Goal: Transaction & Acquisition: Purchase product/service

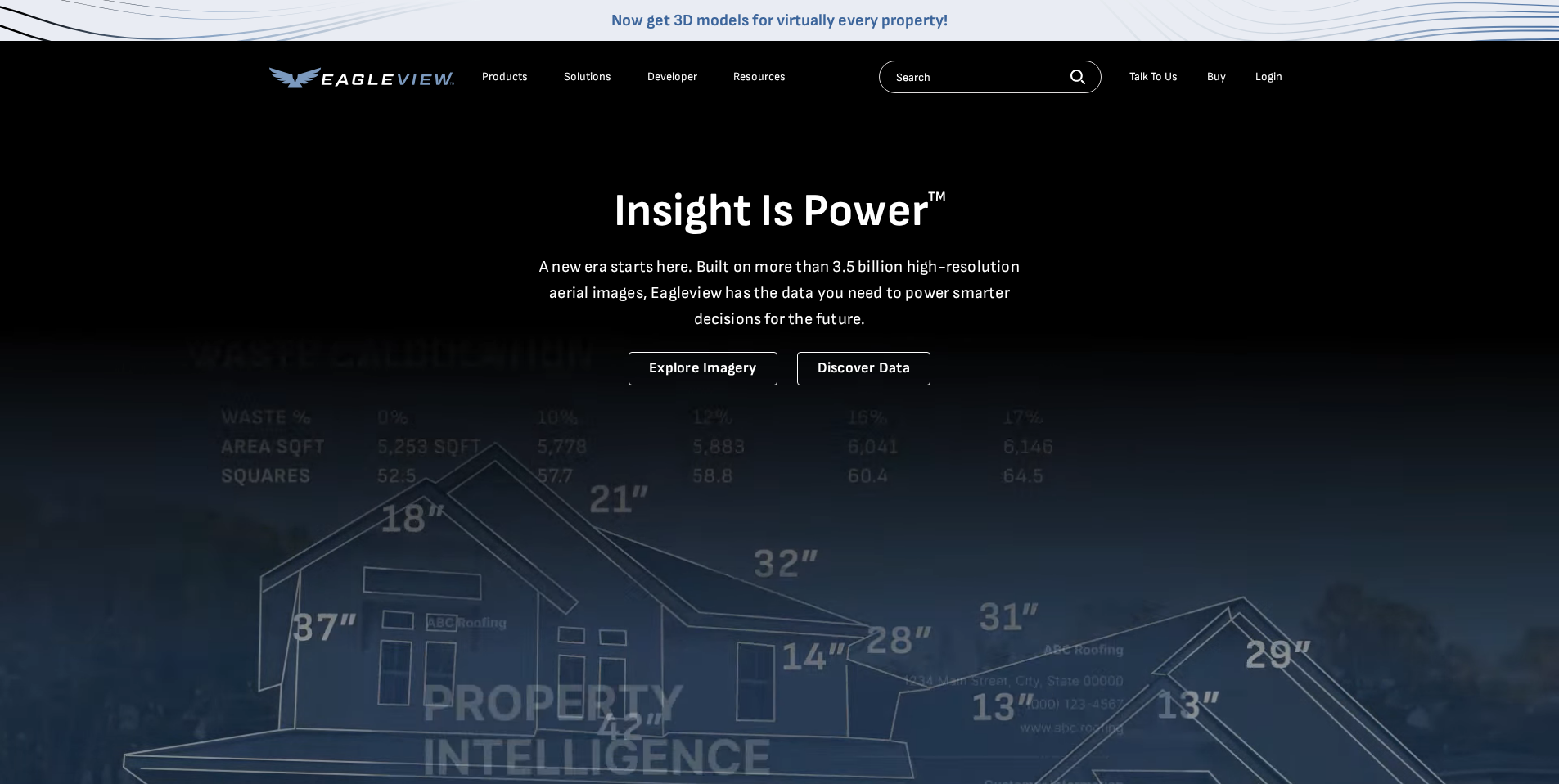
click at [1270, 85] on li "Login" at bounding box center [1269, 76] width 44 height 24
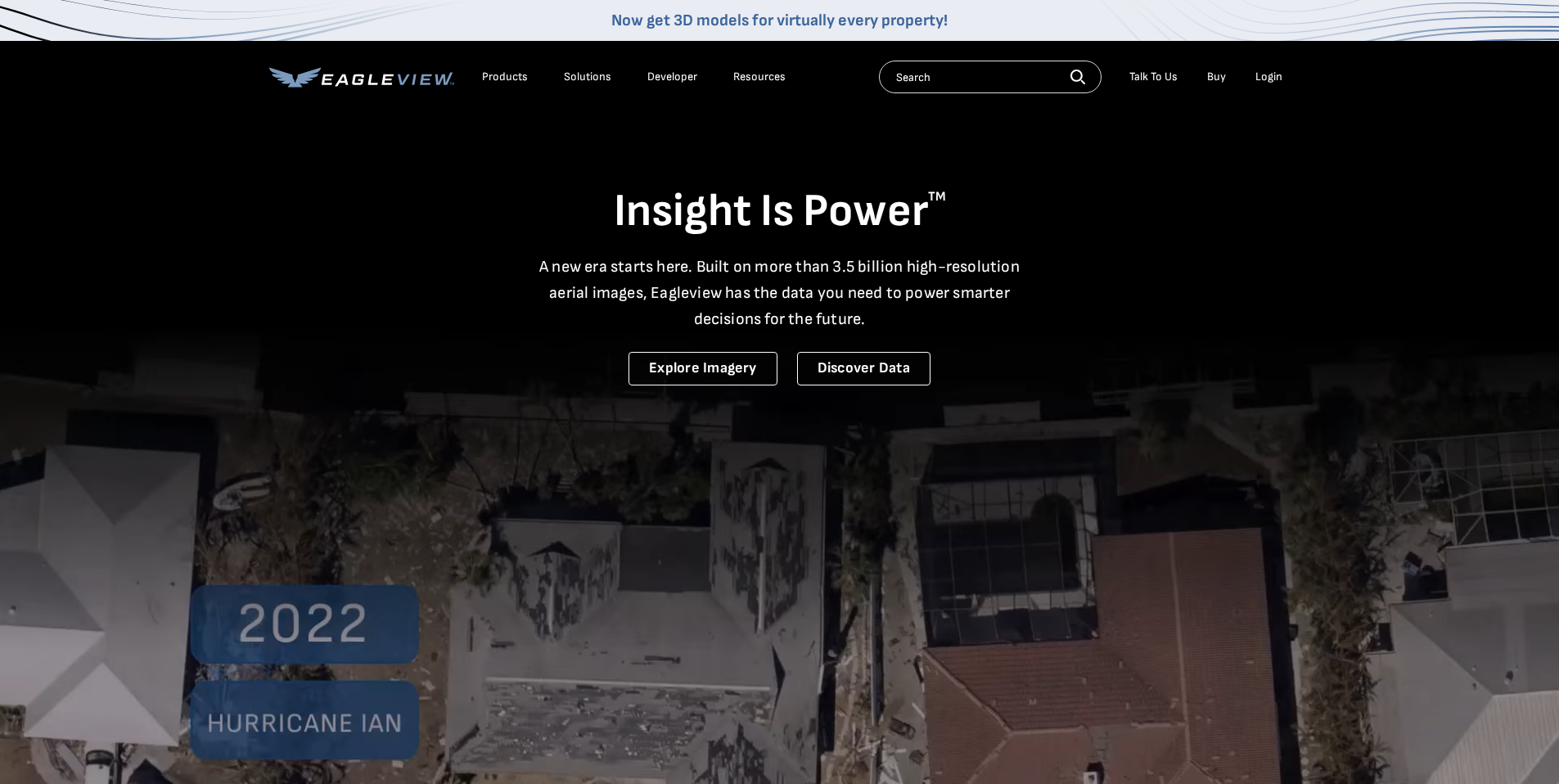
click at [1270, 78] on div "Login" at bounding box center [1269, 76] width 27 height 15
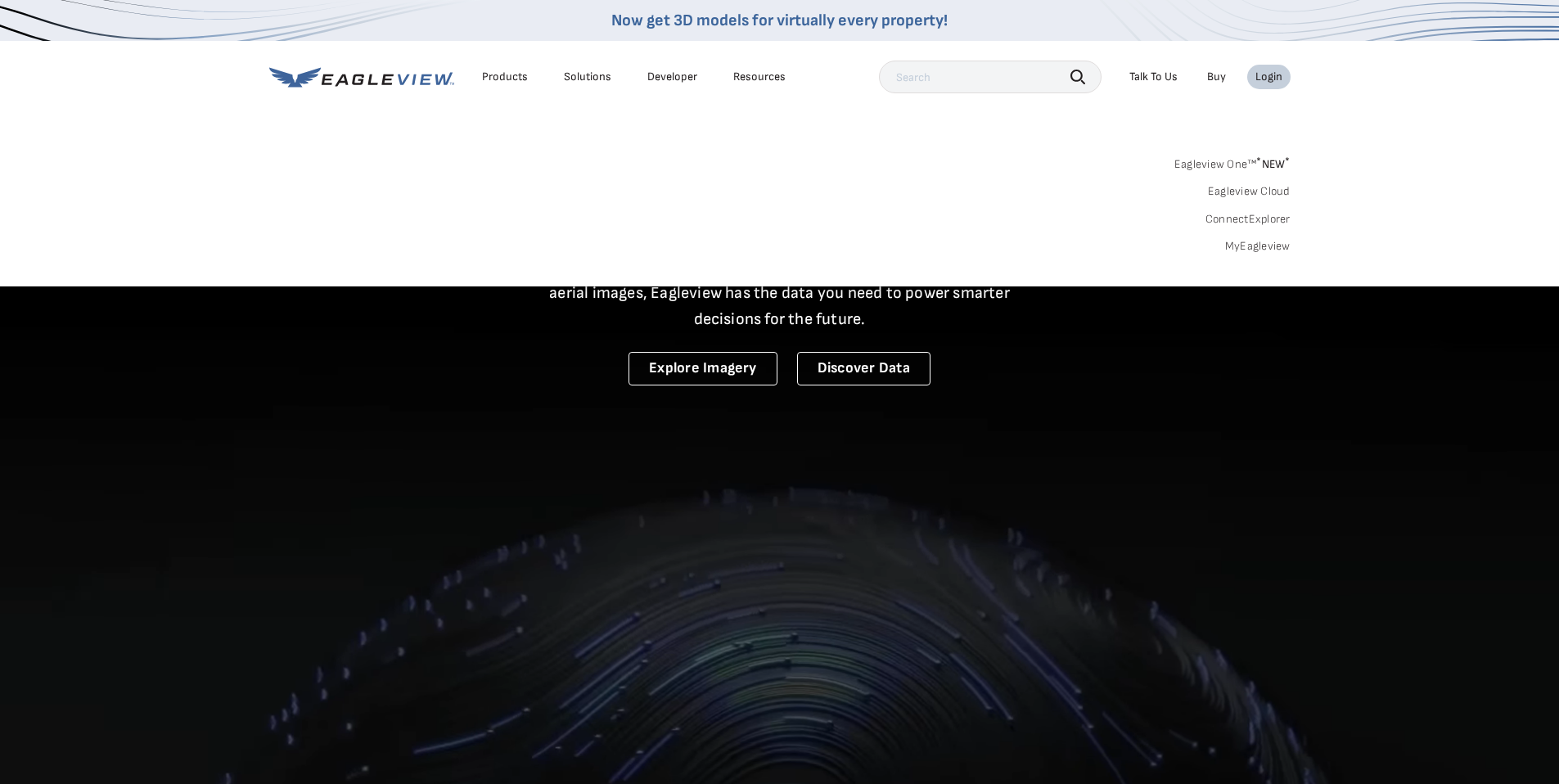
click at [1273, 77] on div "Login" at bounding box center [1269, 76] width 27 height 15
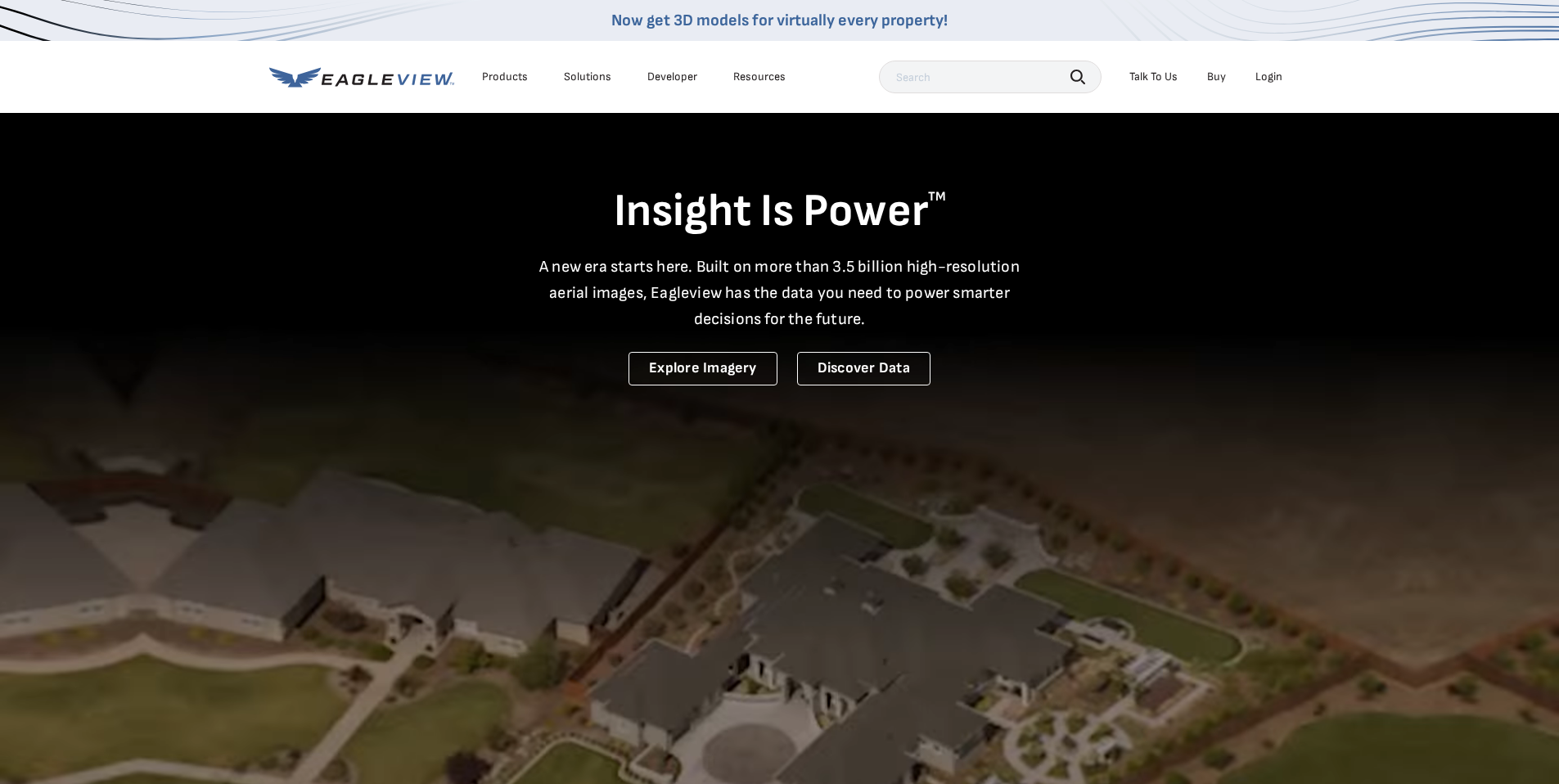
drag, startPoint x: 1279, startPoint y: 77, endPoint x: 1267, endPoint y: 83, distance: 13.4
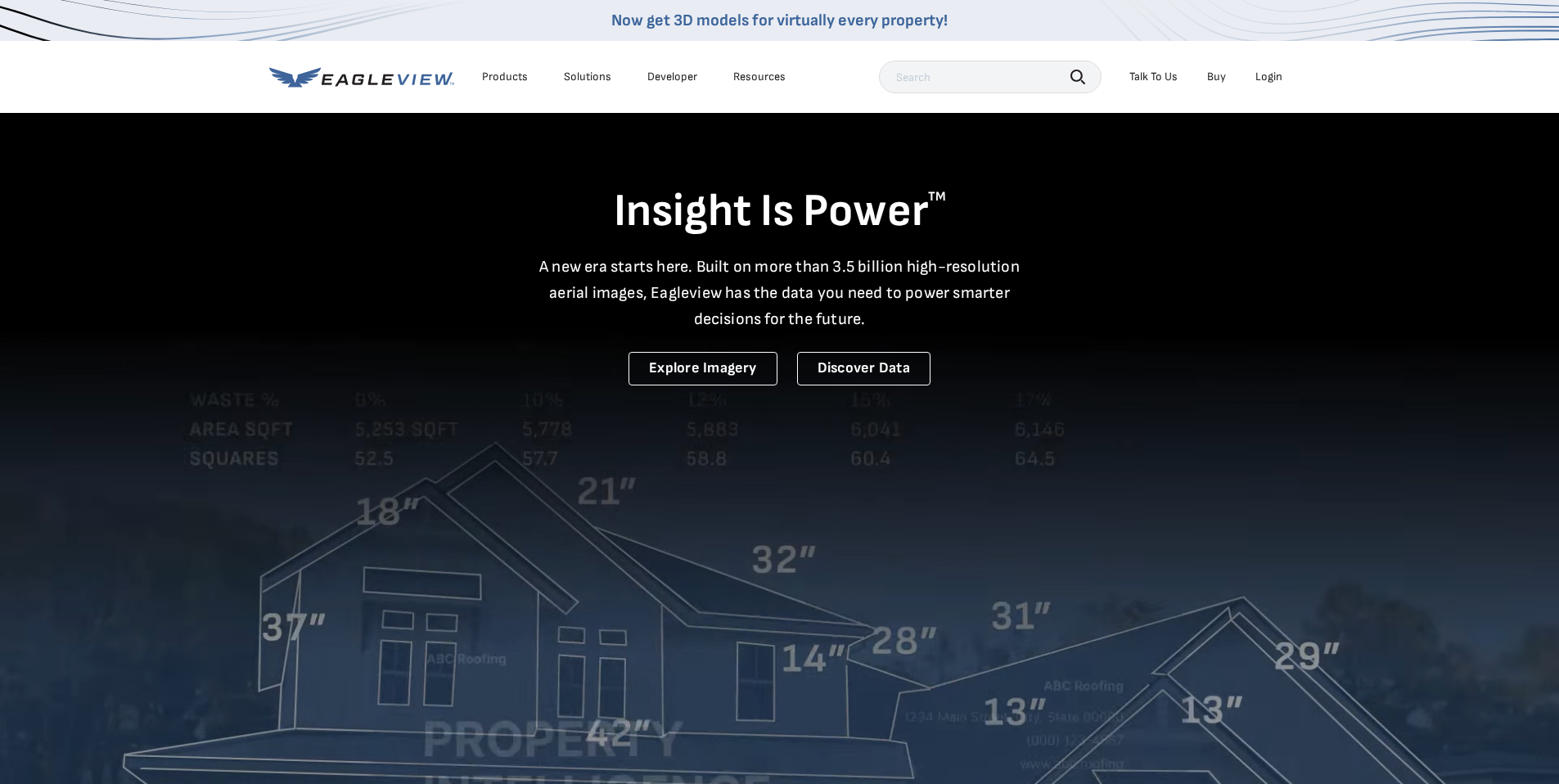
click at [1279, 77] on div "Login" at bounding box center [1269, 76] width 27 height 15
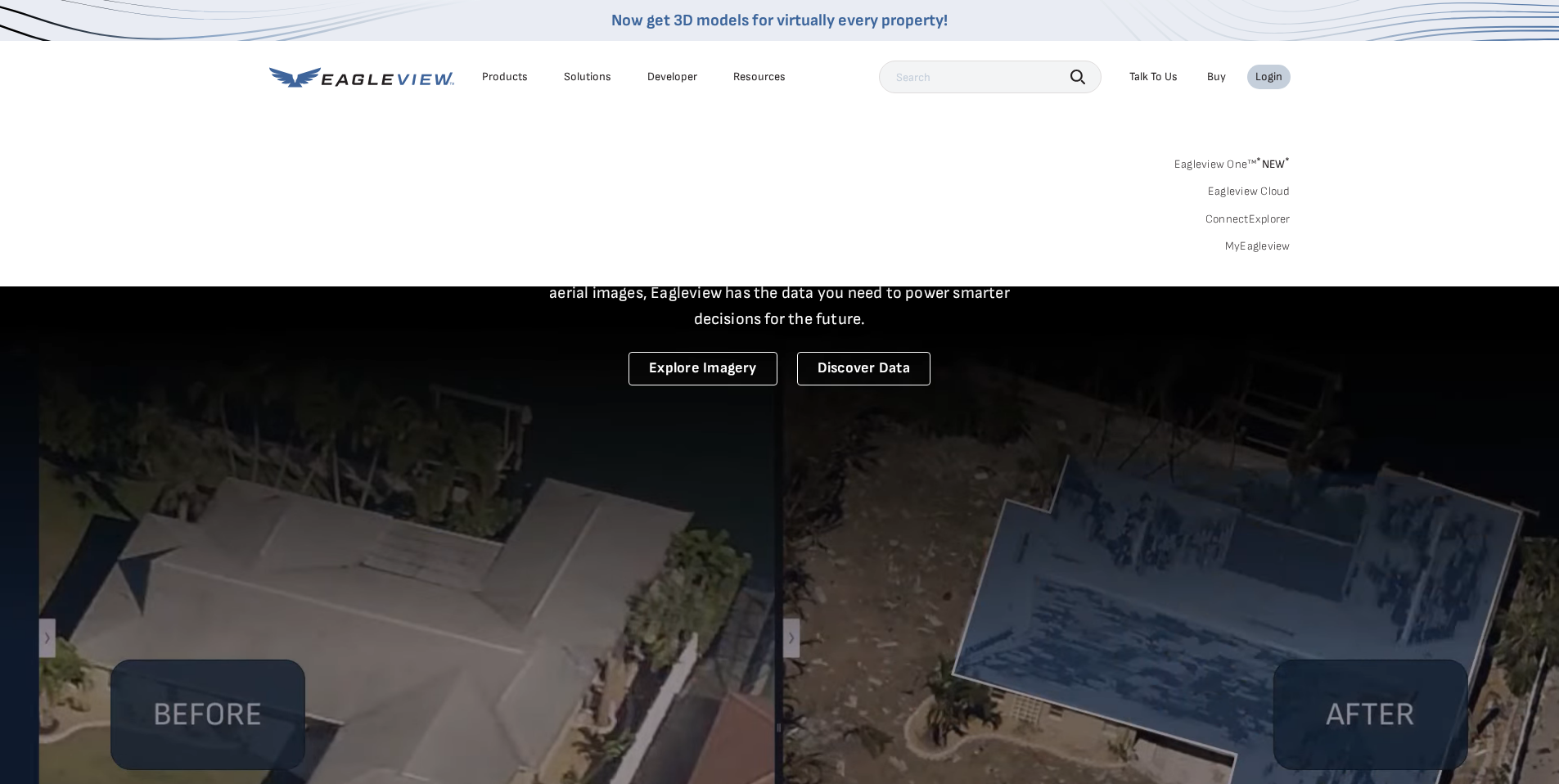
click at [1246, 250] on link "MyEagleview" at bounding box center [1258, 246] width 66 height 15
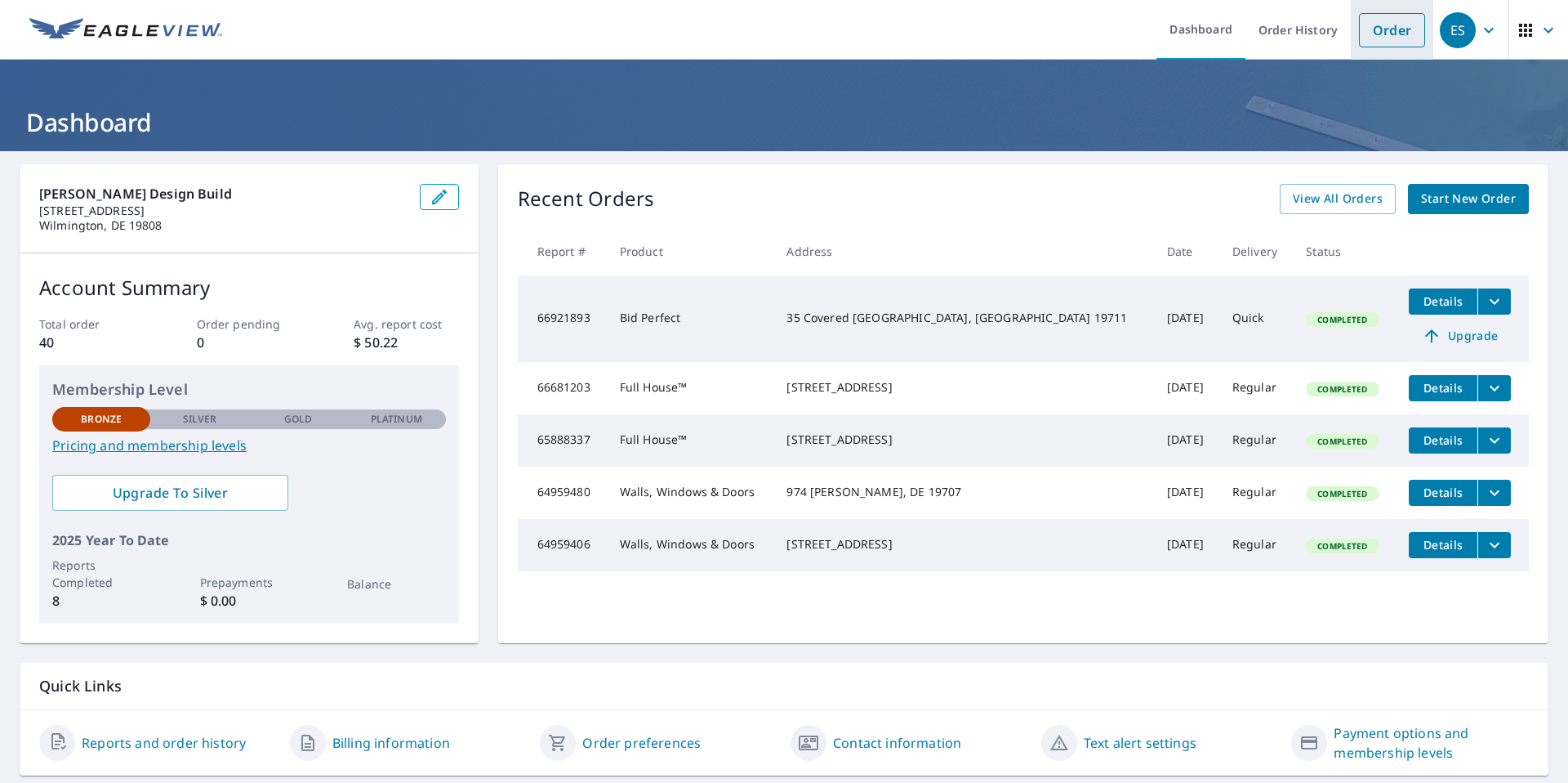
click at [1383, 34] on link "Order" at bounding box center [1391, 30] width 66 height 34
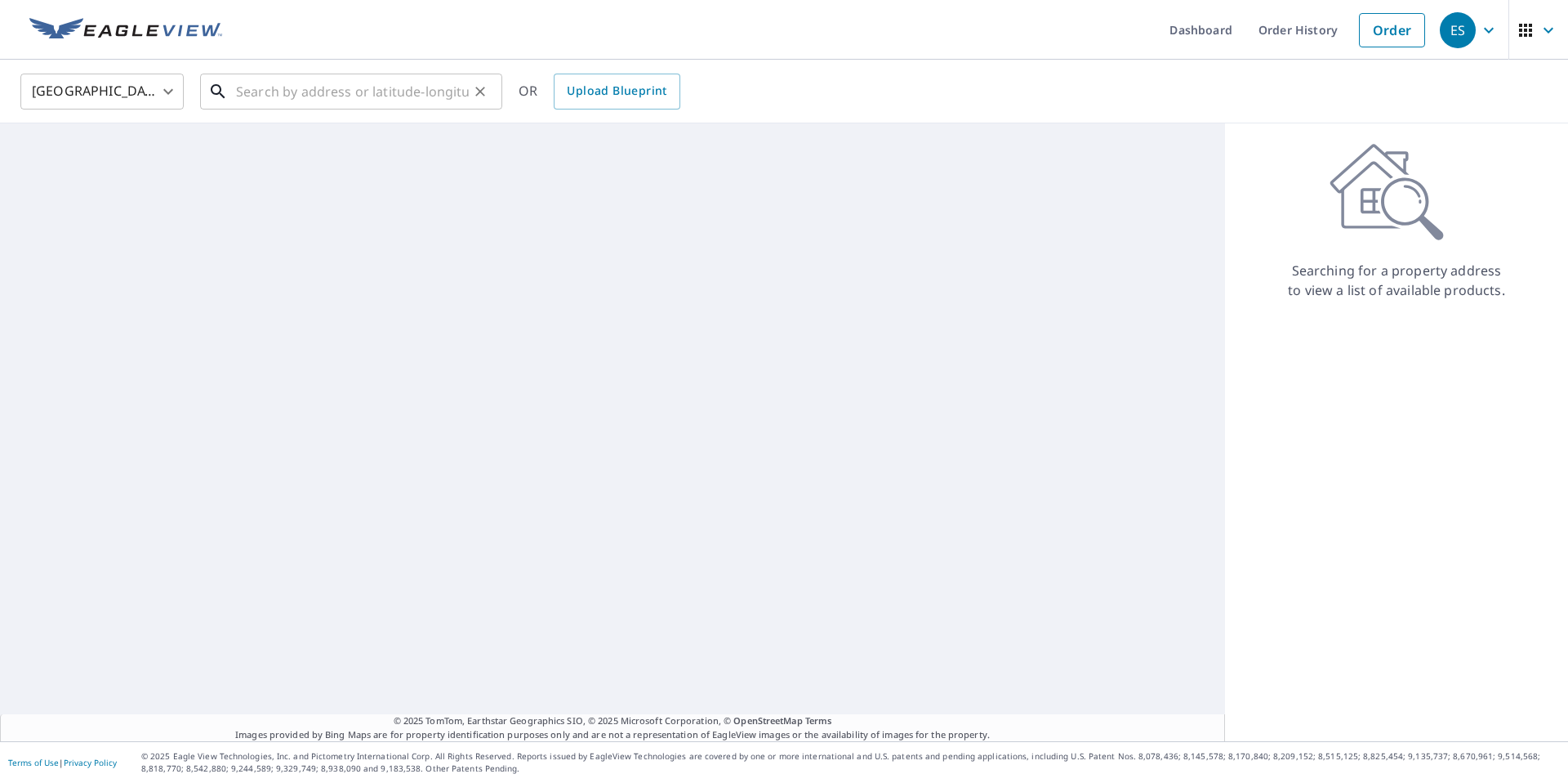
click at [297, 97] on input "text" at bounding box center [352, 91] width 233 height 45
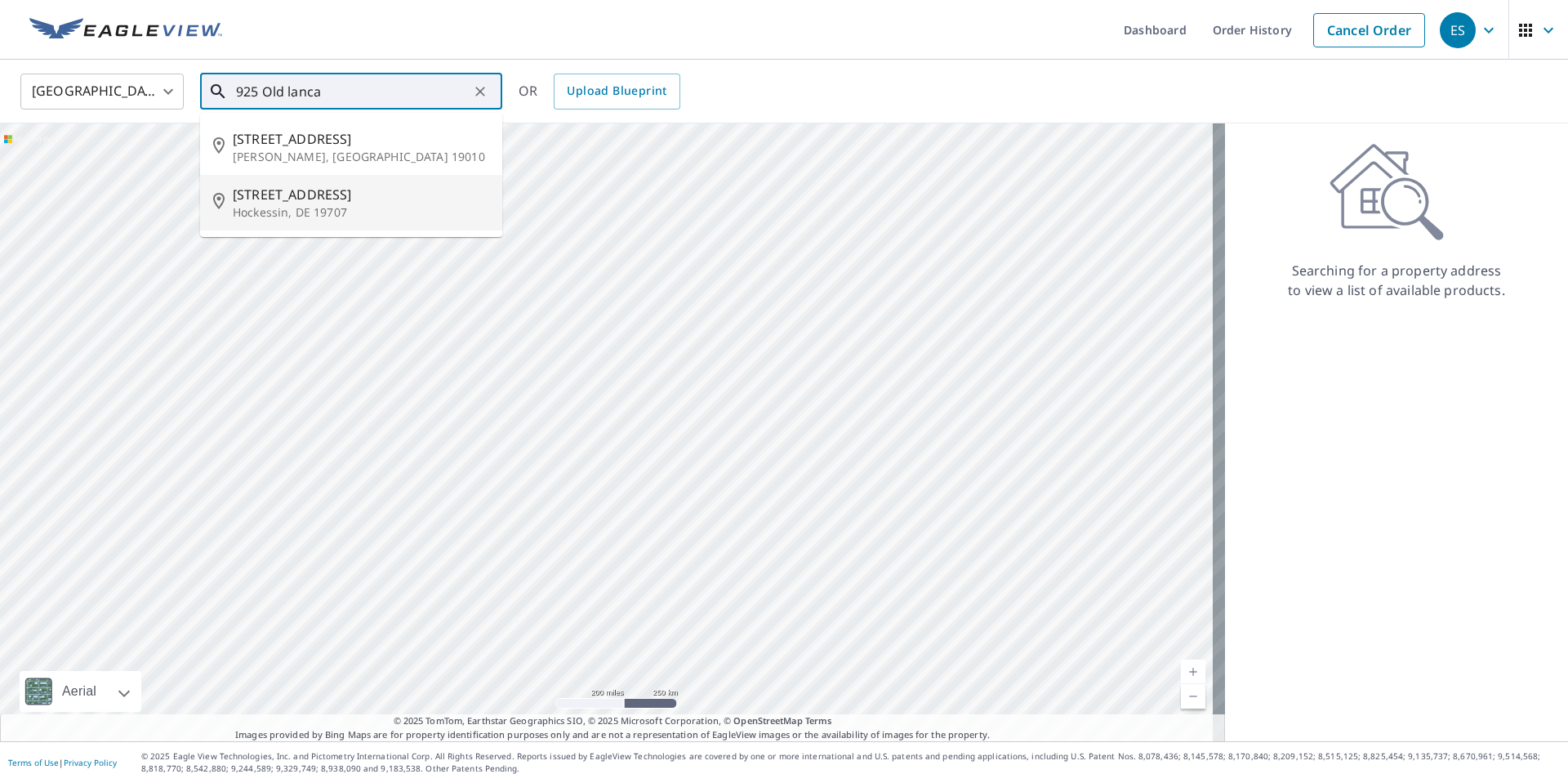
click at [307, 205] on p "Hockessin, DE 19707" at bounding box center [360, 212] width 256 height 16
type input "[STREET_ADDRESS]"
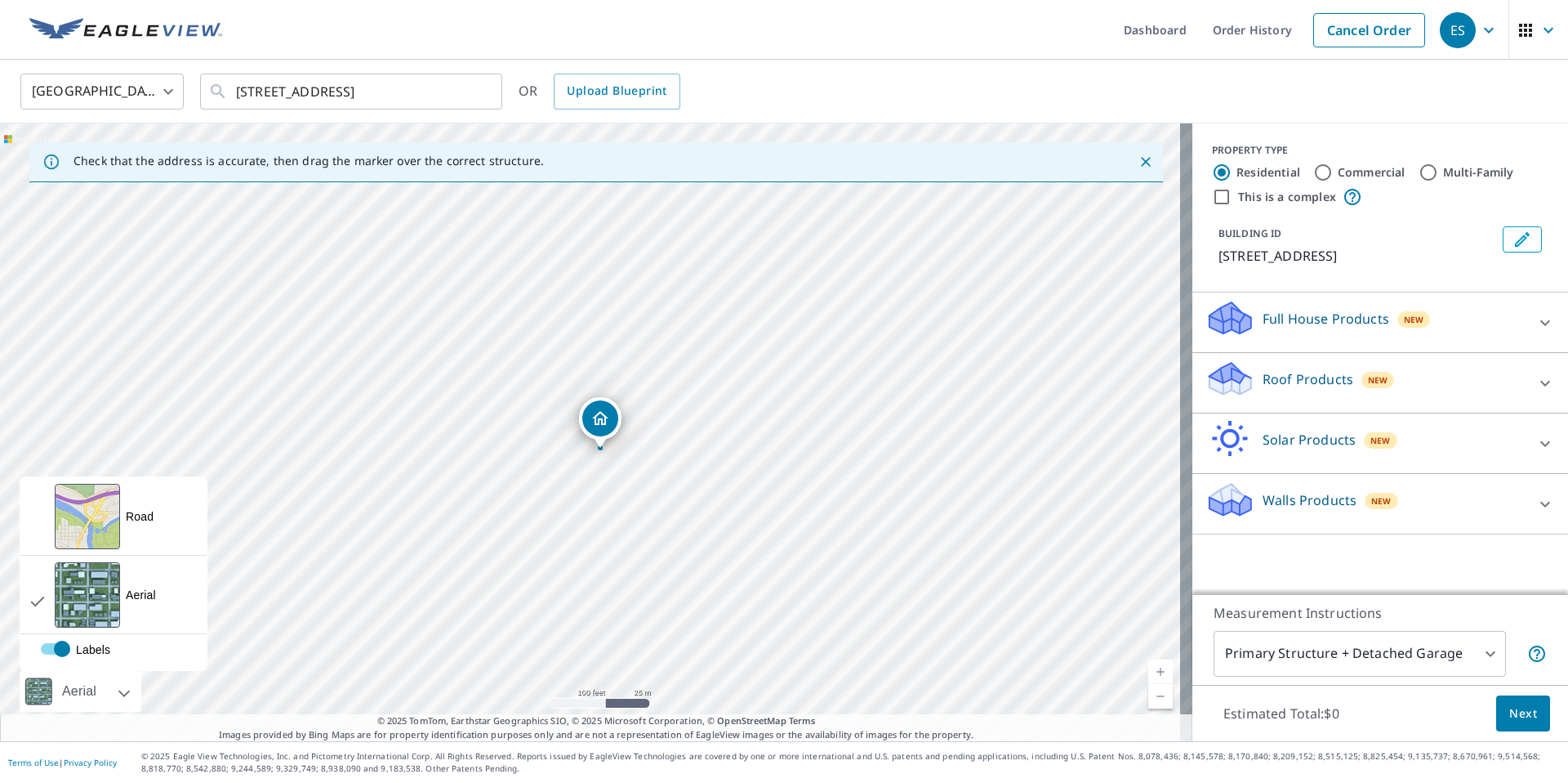
click at [110, 693] on div at bounding box center [106, 691] width 10 height 41
click at [108, 506] on div "View aerial and more..." at bounding box center [88, 516] width 66 height 66
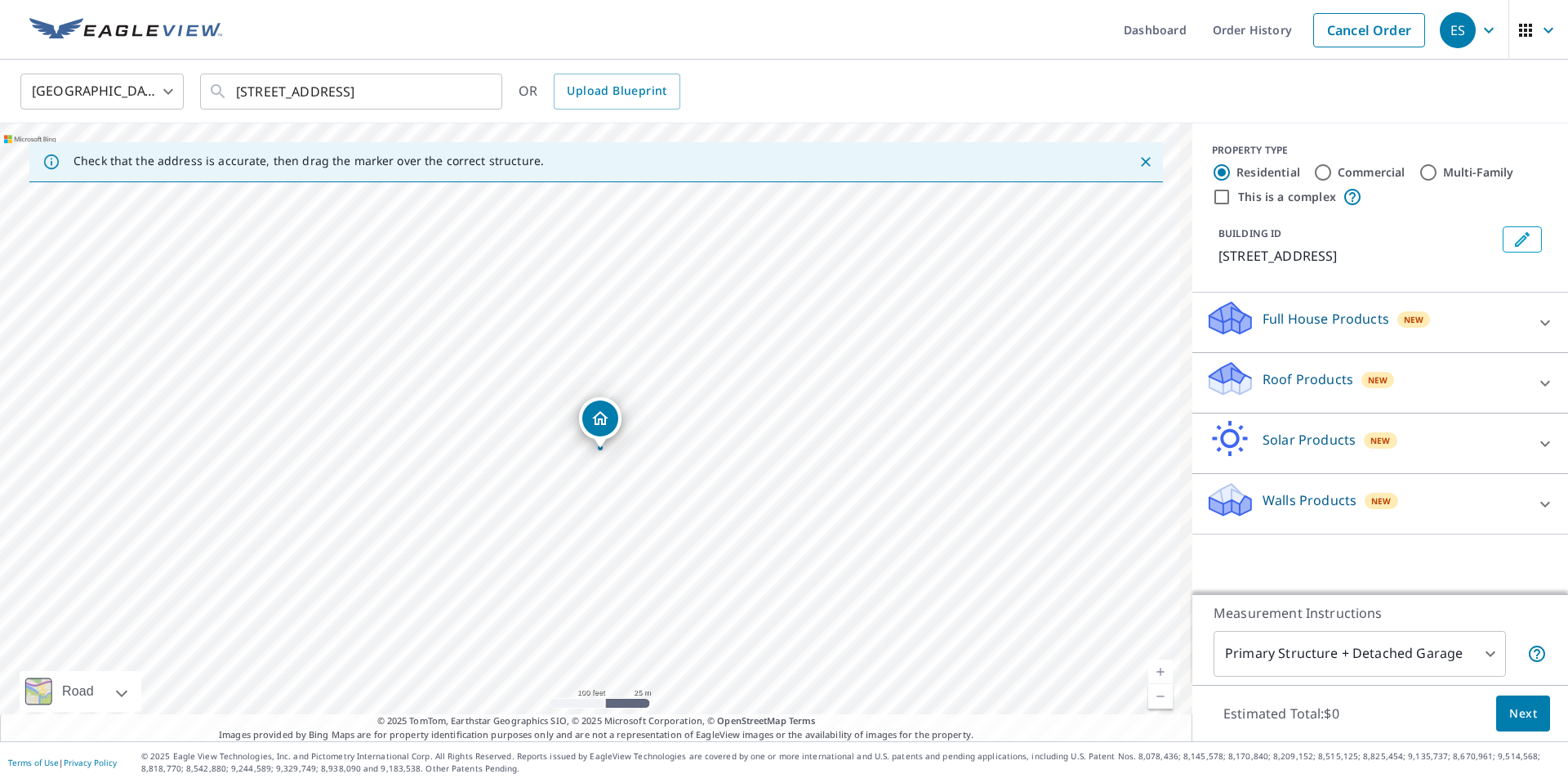
click at [1390, 401] on div "Roof Products New" at bounding box center [1364, 383] width 320 height 46
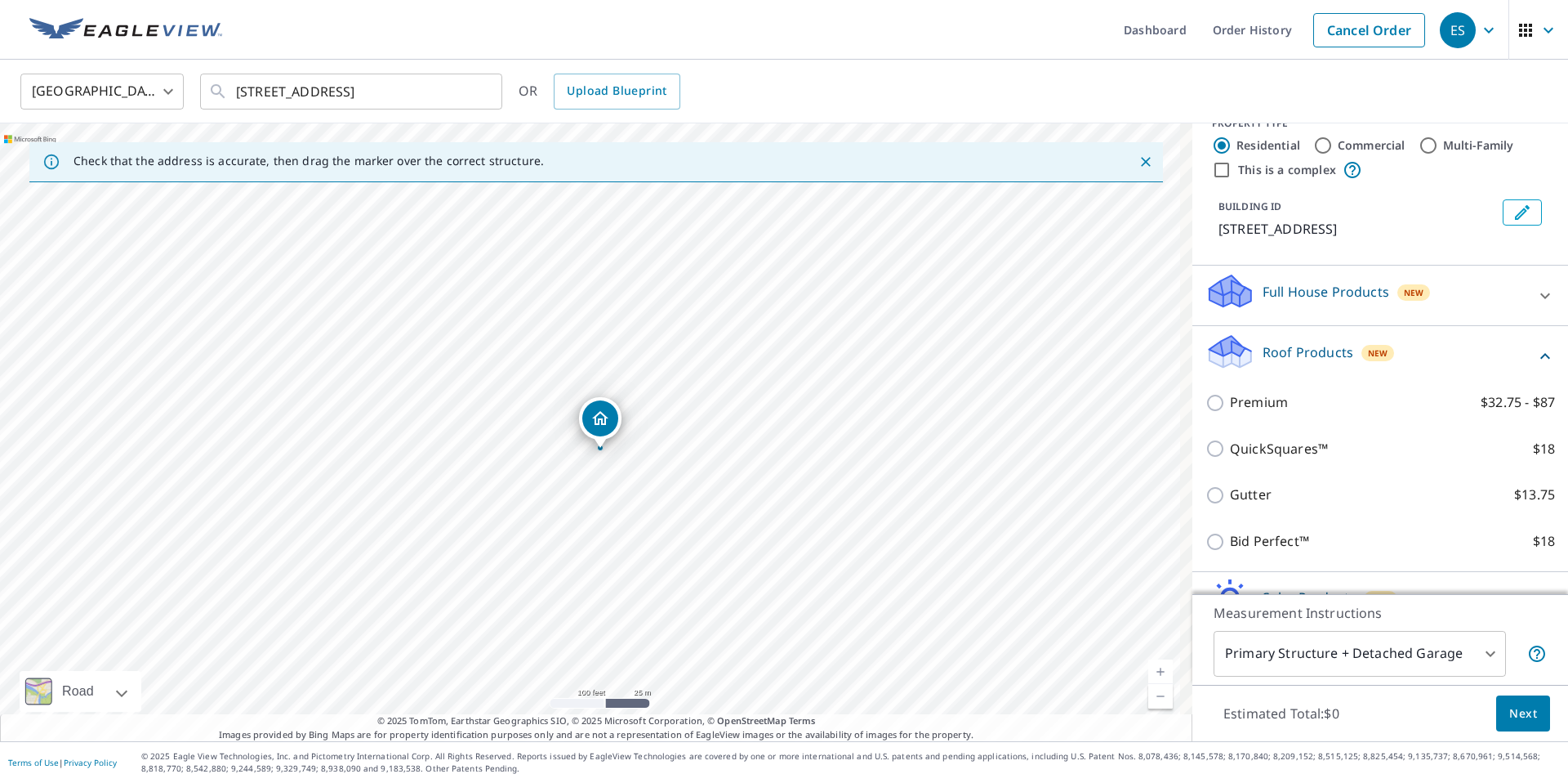
scroll to position [31, 0]
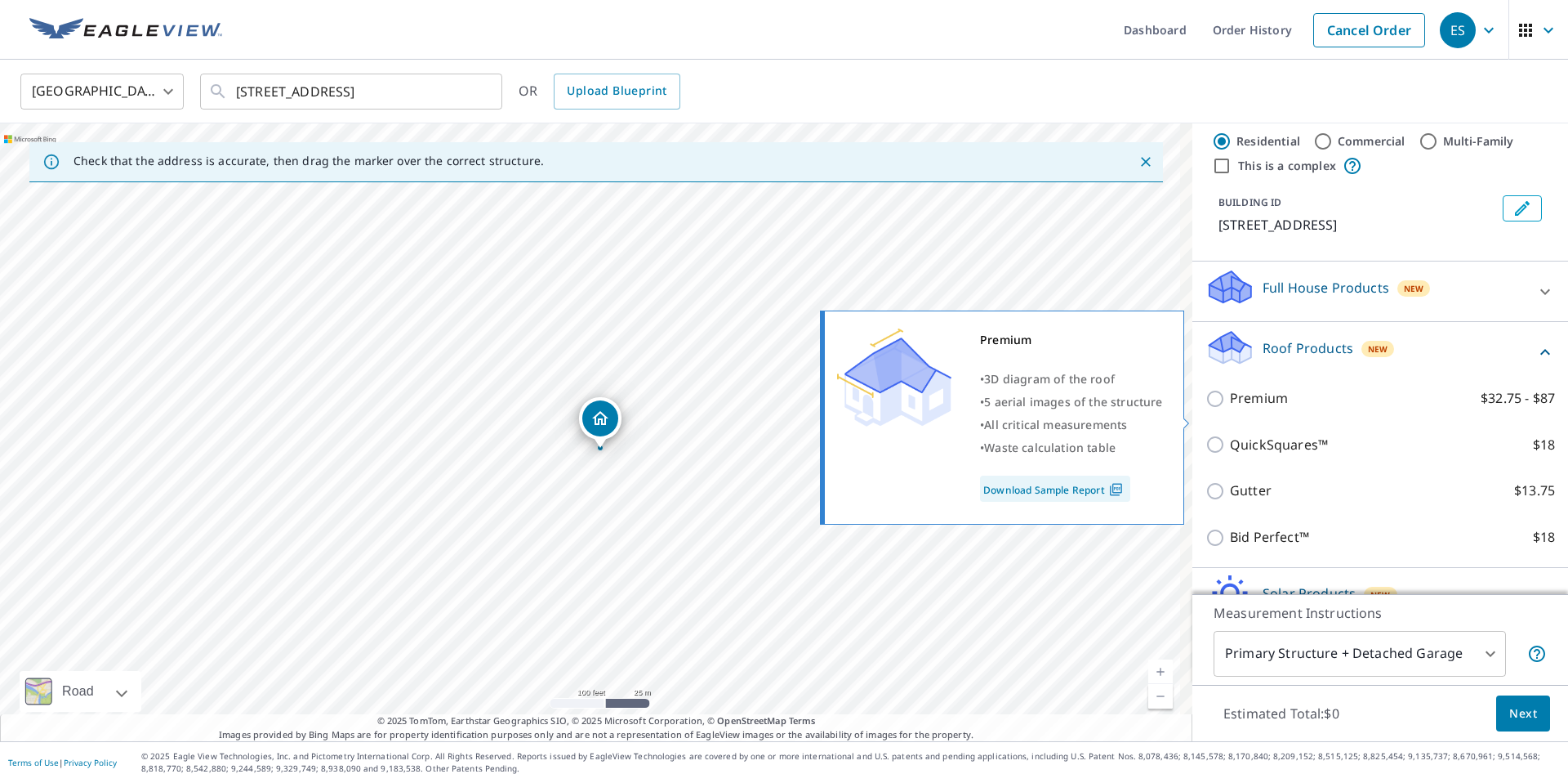
click at [1251, 409] on p "Premium" at bounding box center [1259, 397] width 58 height 20
click at [1230, 409] on input "Premium $32.75 - $87" at bounding box center [1216, 398] width 24 height 19
checkbox input "true"
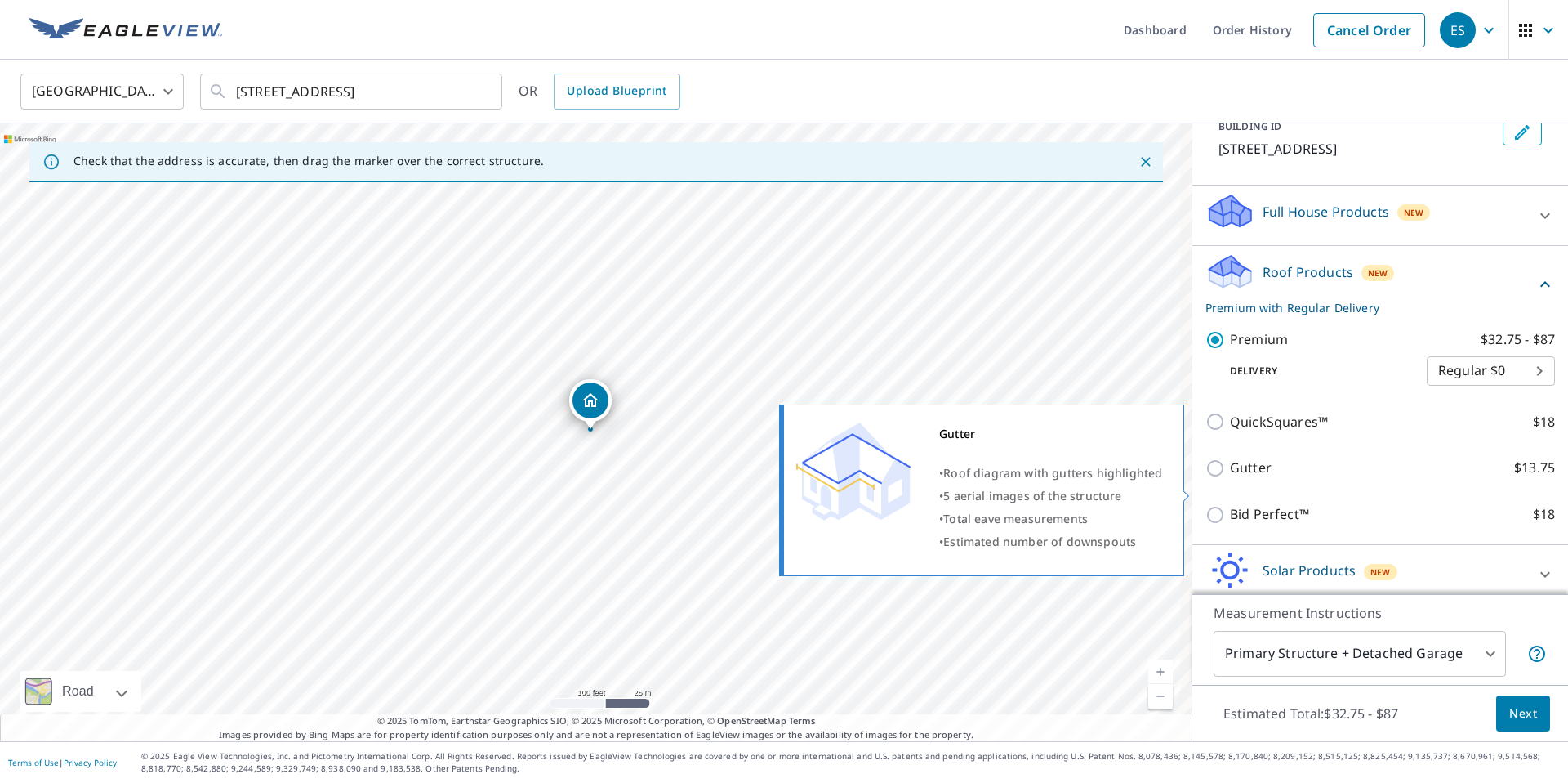
scroll to position [112, 0]
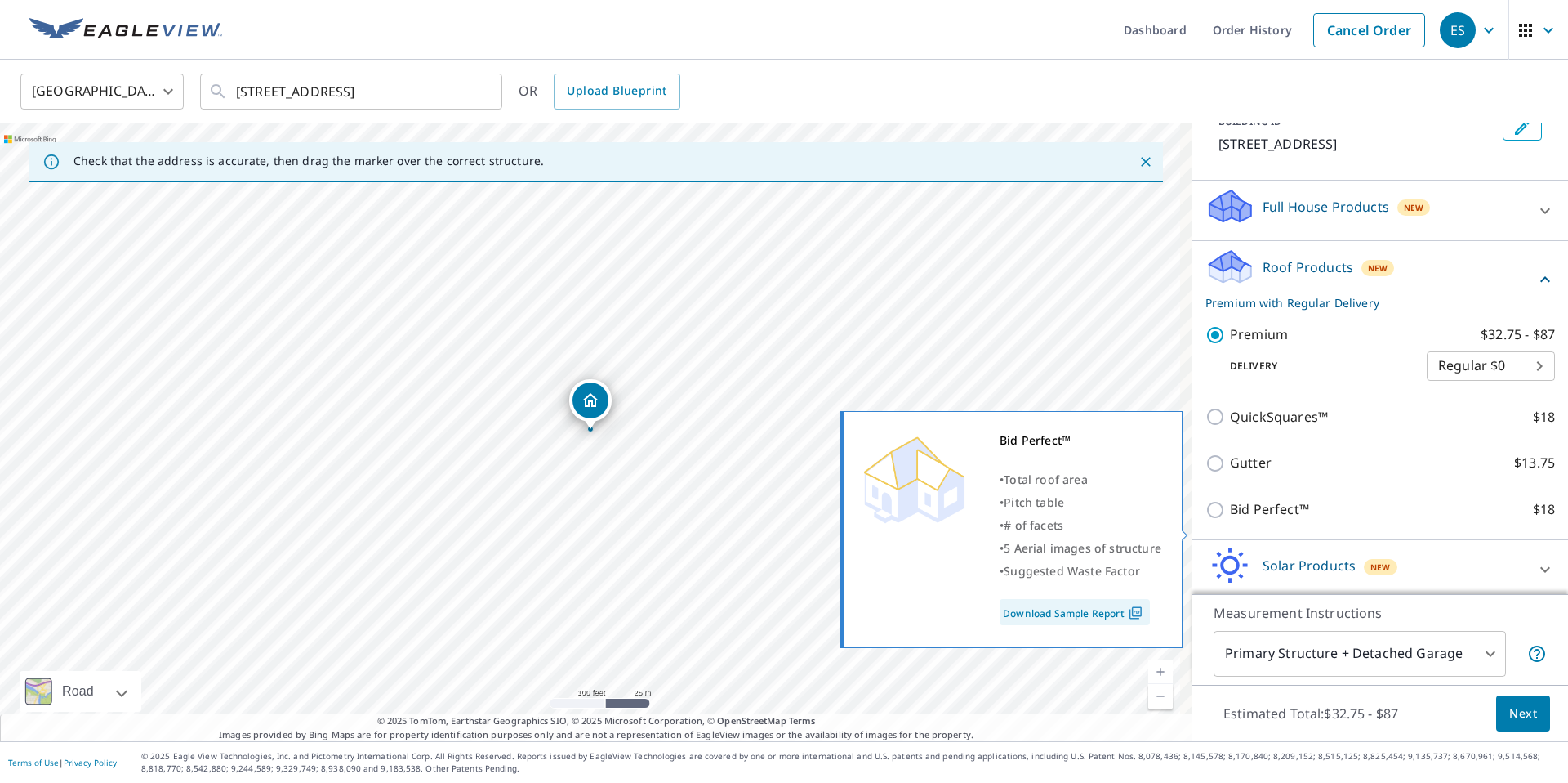
click at [1277, 519] on p "Bid Perfect™" at bounding box center [1269, 508] width 79 height 20
click at [1230, 519] on input "Bid Perfect™ $18" at bounding box center [1216, 509] width 24 height 19
checkbox input "true"
checkbox input "false"
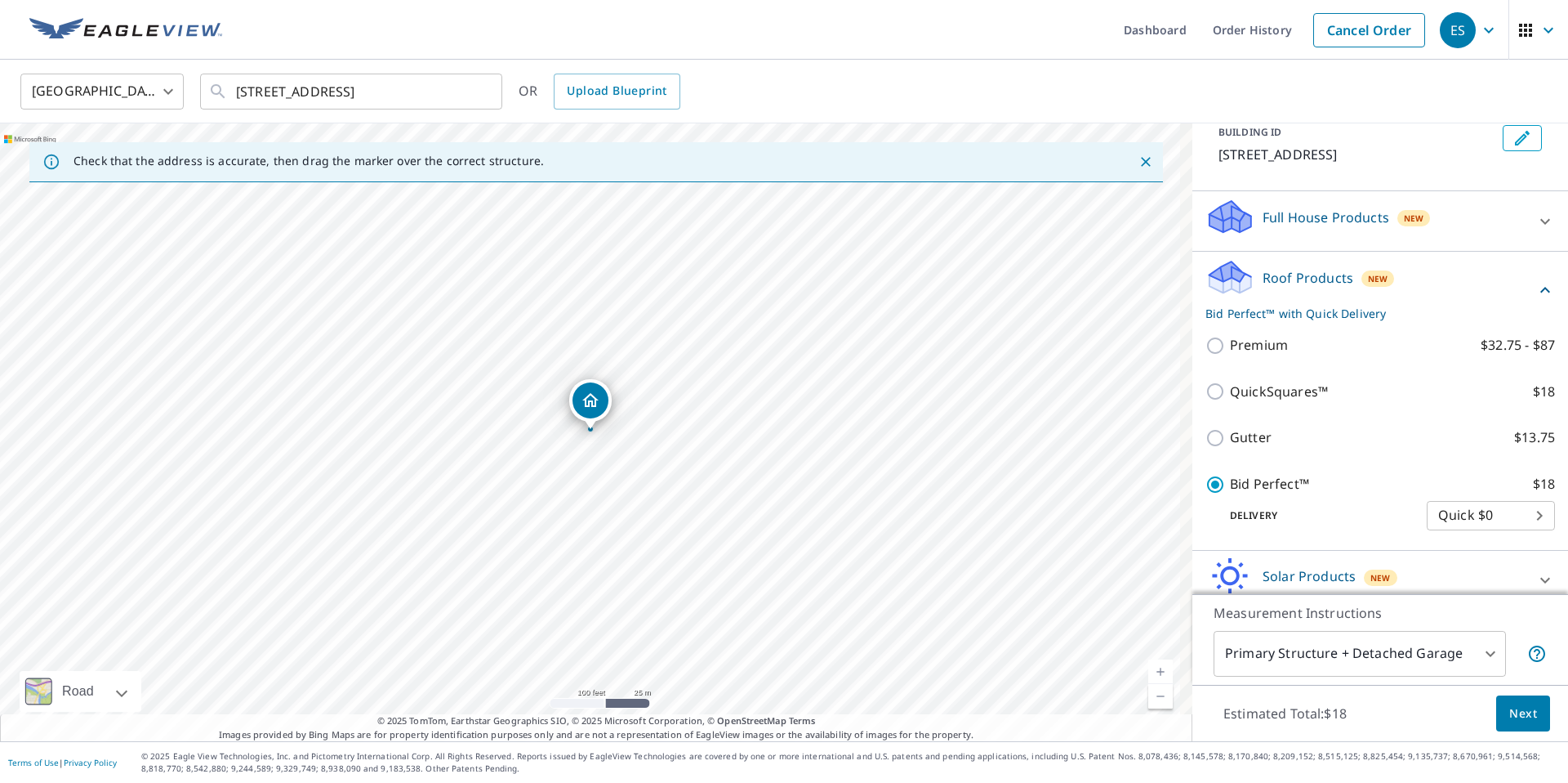
scroll to position [102, 0]
click at [1513, 712] on span "Next" at bounding box center [1523, 713] width 28 height 20
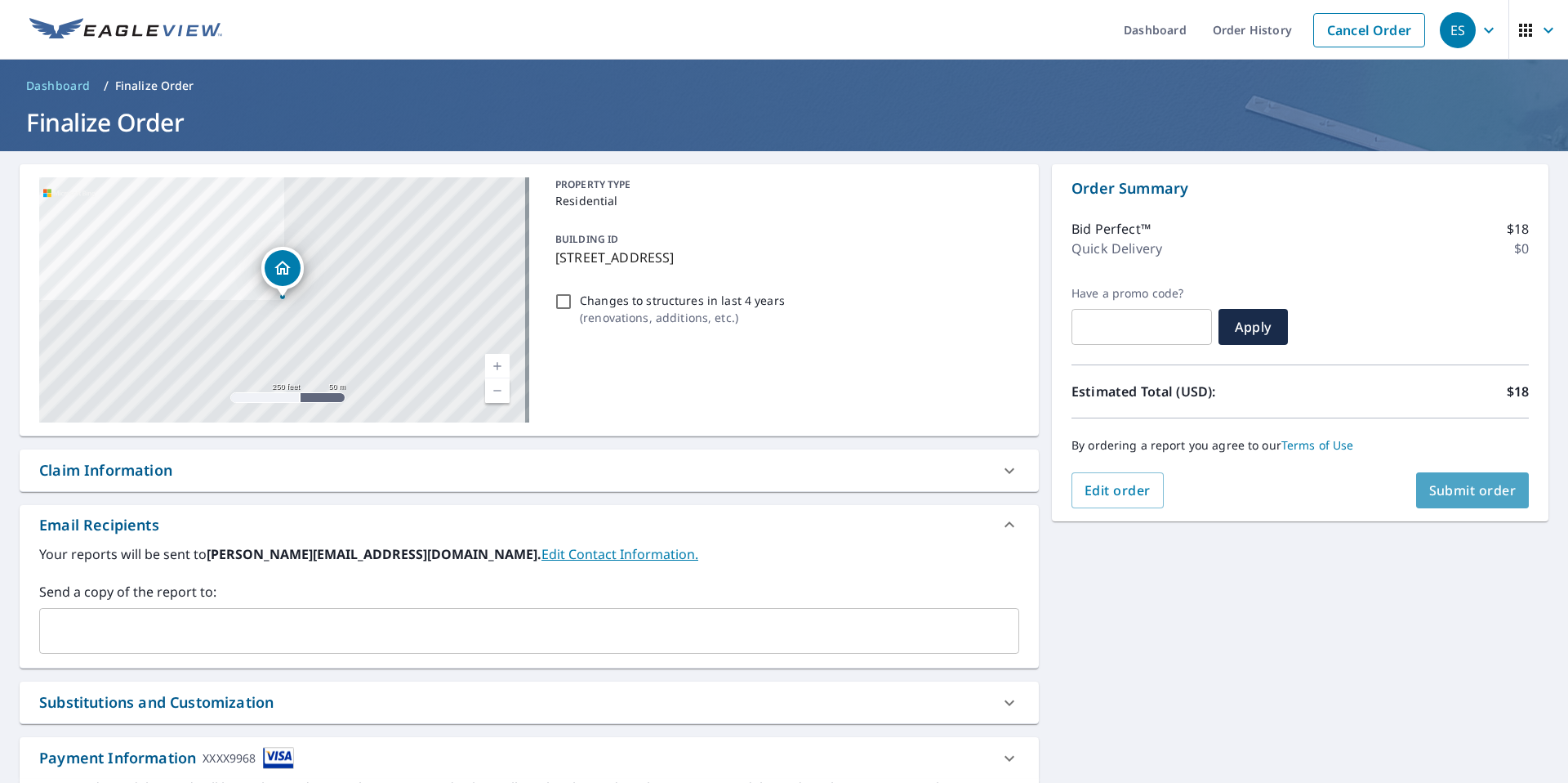
click at [1453, 493] on span "Submit order" at bounding box center [1472, 490] width 87 height 18
